Goal: Find specific page/section: Find specific page/section

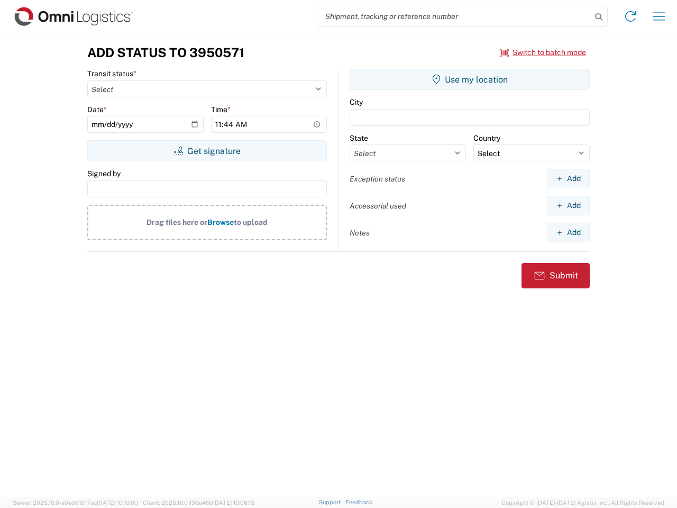
click at [455, 16] on input "search" at bounding box center [455, 16] width 274 height 20
click at [599, 17] on icon at bounding box center [599, 17] width 15 height 15
click at [631, 16] on icon at bounding box center [630, 16] width 17 height 17
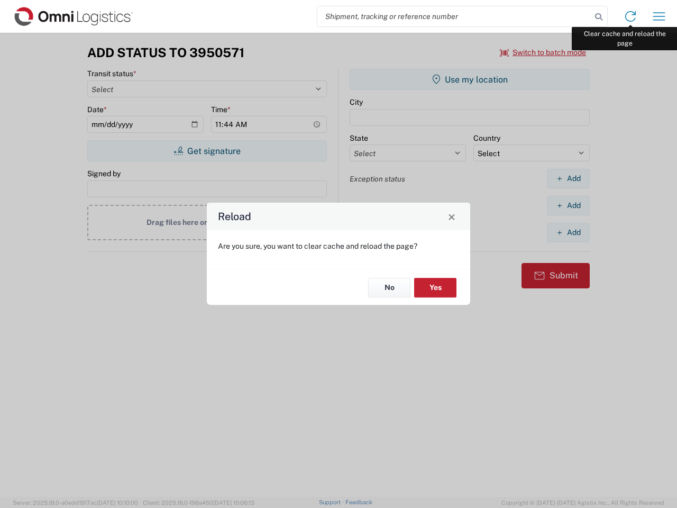
click at [659, 16] on div "Reload Are you sure, you want to clear cache and reload the page? No Yes" at bounding box center [338, 254] width 677 height 508
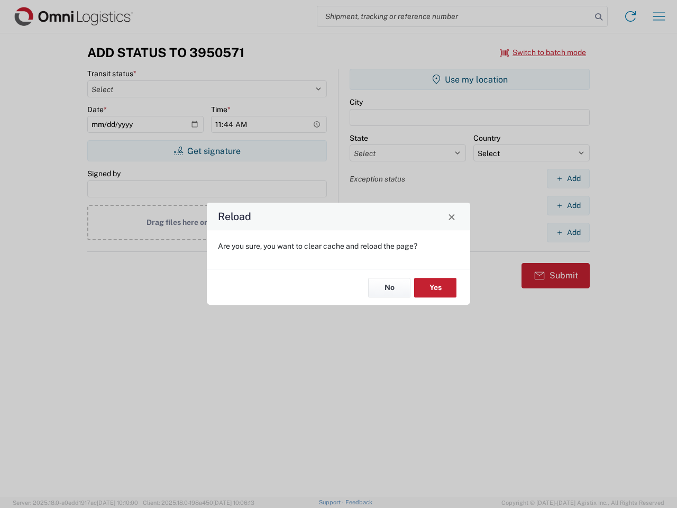
click at [543, 52] on div "Reload Are you sure, you want to clear cache and reload the page? No Yes" at bounding box center [338, 254] width 677 height 508
click at [207, 151] on div "Reload Are you sure, you want to clear cache and reload the page? No Yes" at bounding box center [338, 254] width 677 height 508
click at [470, 79] on div "Reload Are you sure, you want to clear cache and reload the page? No Yes" at bounding box center [338, 254] width 677 height 508
click at [568, 178] on div "Reload Are you sure, you want to clear cache and reload the page? No Yes" at bounding box center [338, 254] width 677 height 508
click at [568, 205] on div "Reload Are you sure, you want to clear cache and reload the page? No Yes" at bounding box center [338, 254] width 677 height 508
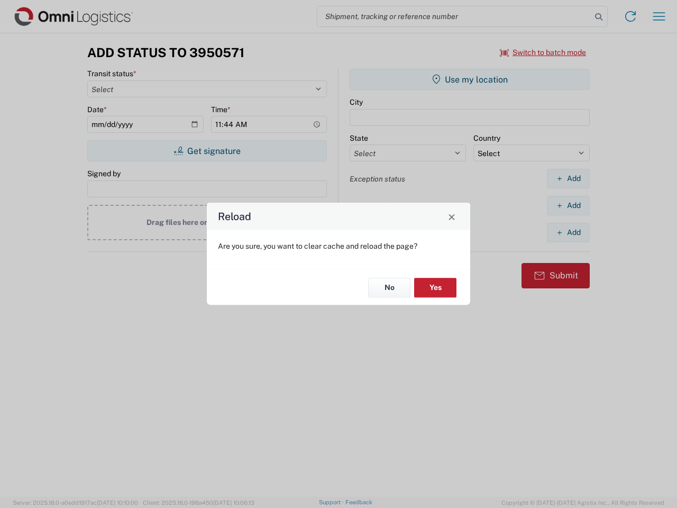
click at [568, 232] on div "Reload Are you sure, you want to clear cache and reload the page? No Yes" at bounding box center [338, 254] width 677 height 508
